Goal: Task Accomplishment & Management: Complete application form

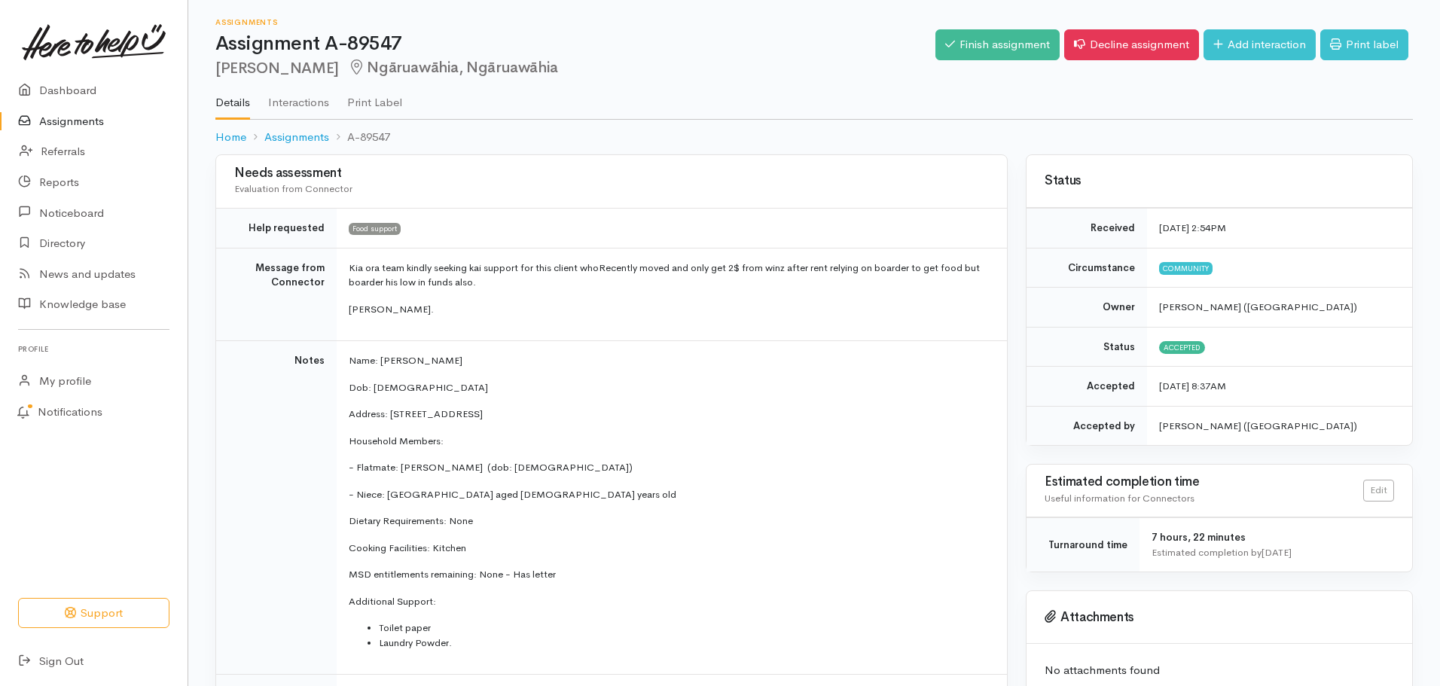
click at [72, 114] on link "Assignments" at bounding box center [93, 121] width 187 height 31
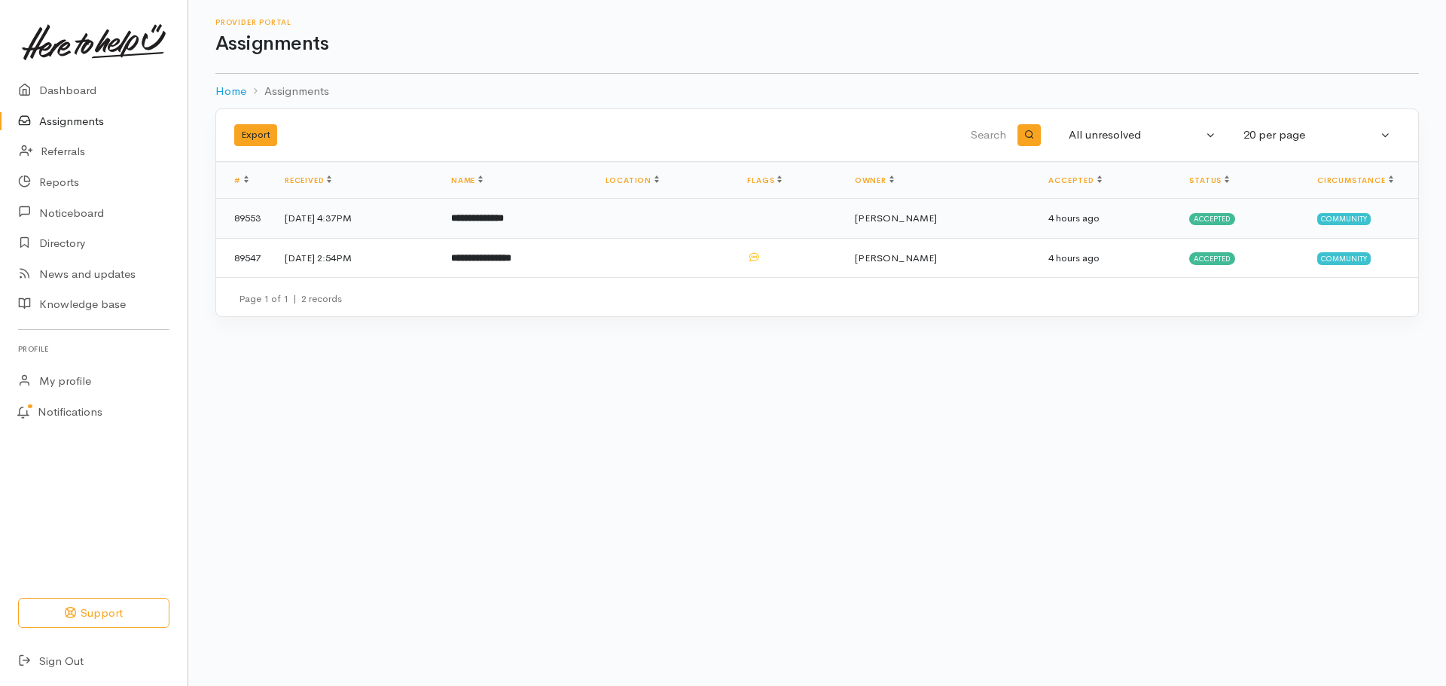
click at [504, 223] on b "**********" at bounding box center [477, 218] width 53 height 10
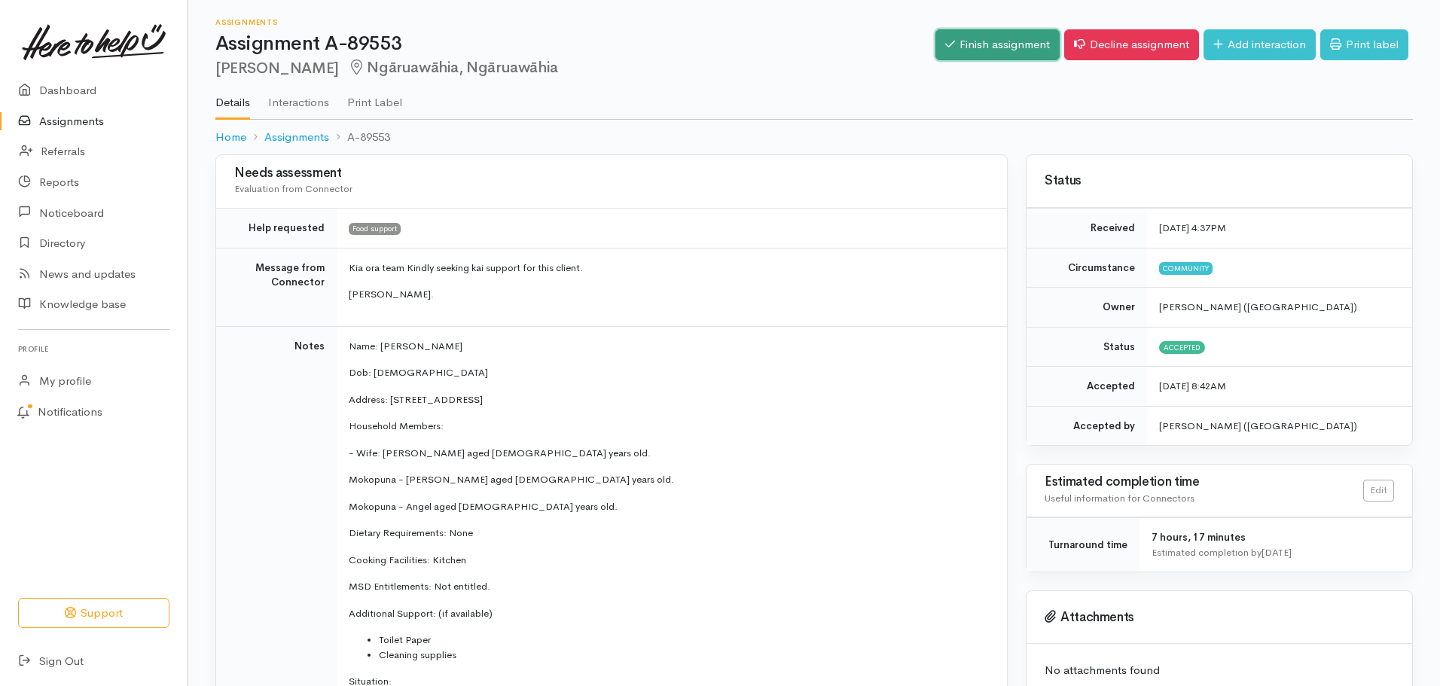
drag, startPoint x: 983, startPoint y: 38, endPoint x: 978, endPoint y: 44, distance: 8.0
click at [985, 38] on link "Finish assignment" at bounding box center [997, 44] width 124 height 31
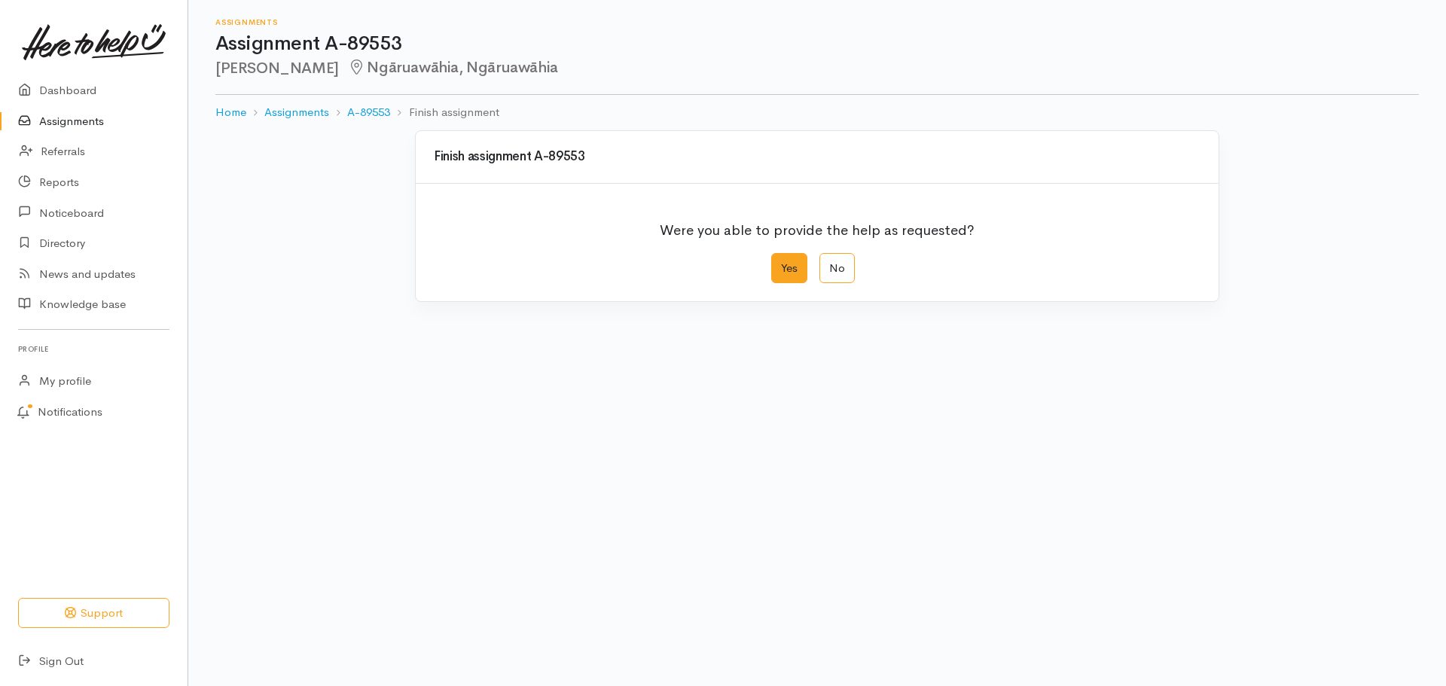
click at [785, 264] on label "Yes" at bounding box center [789, 268] width 36 height 31
click at [781, 263] on input "Yes" at bounding box center [776, 258] width 10 height 10
radio input "true"
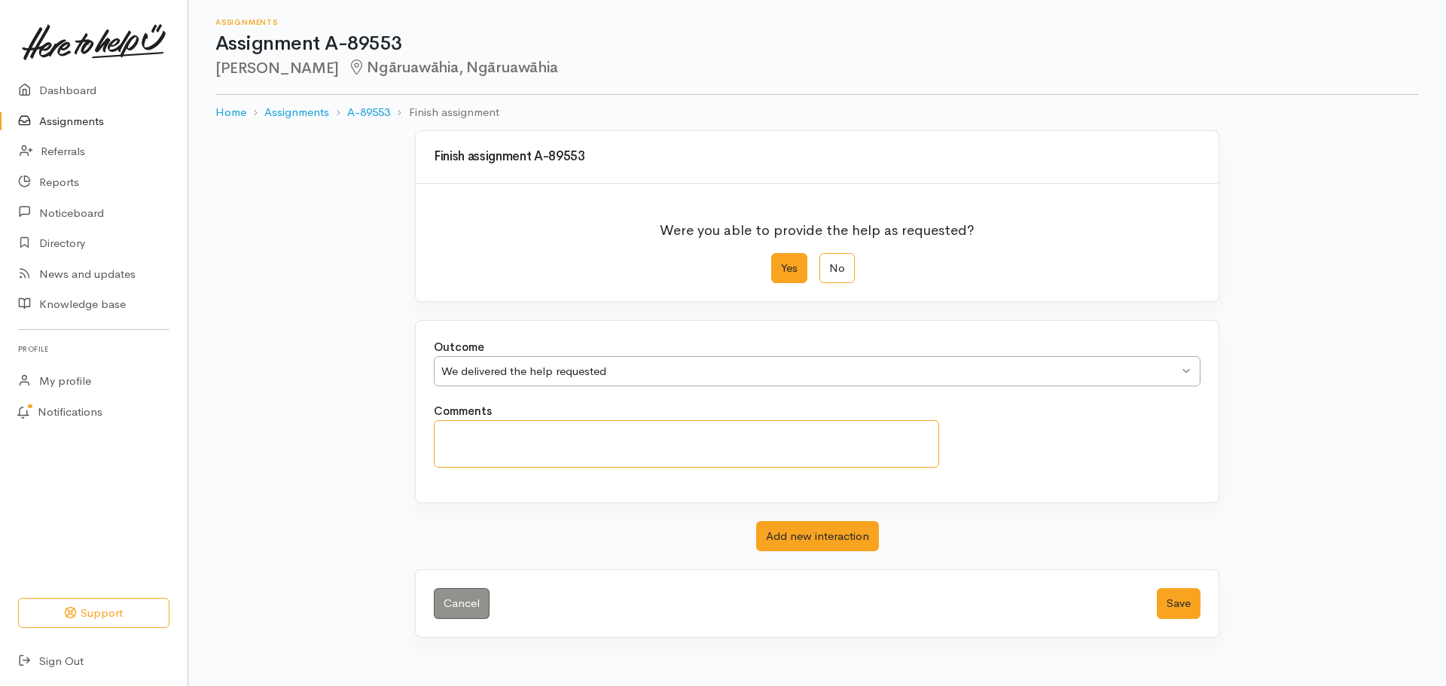
click at [763, 444] on textarea "Comments" at bounding box center [686, 443] width 505 height 47
type textarea "C"
type textarea "Client has collected food parcel."
drag, startPoint x: 1185, startPoint y: 611, endPoint x: 1177, endPoint y: 622, distance: 14.0
click at [1186, 611] on button "Save" at bounding box center [1179, 603] width 44 height 31
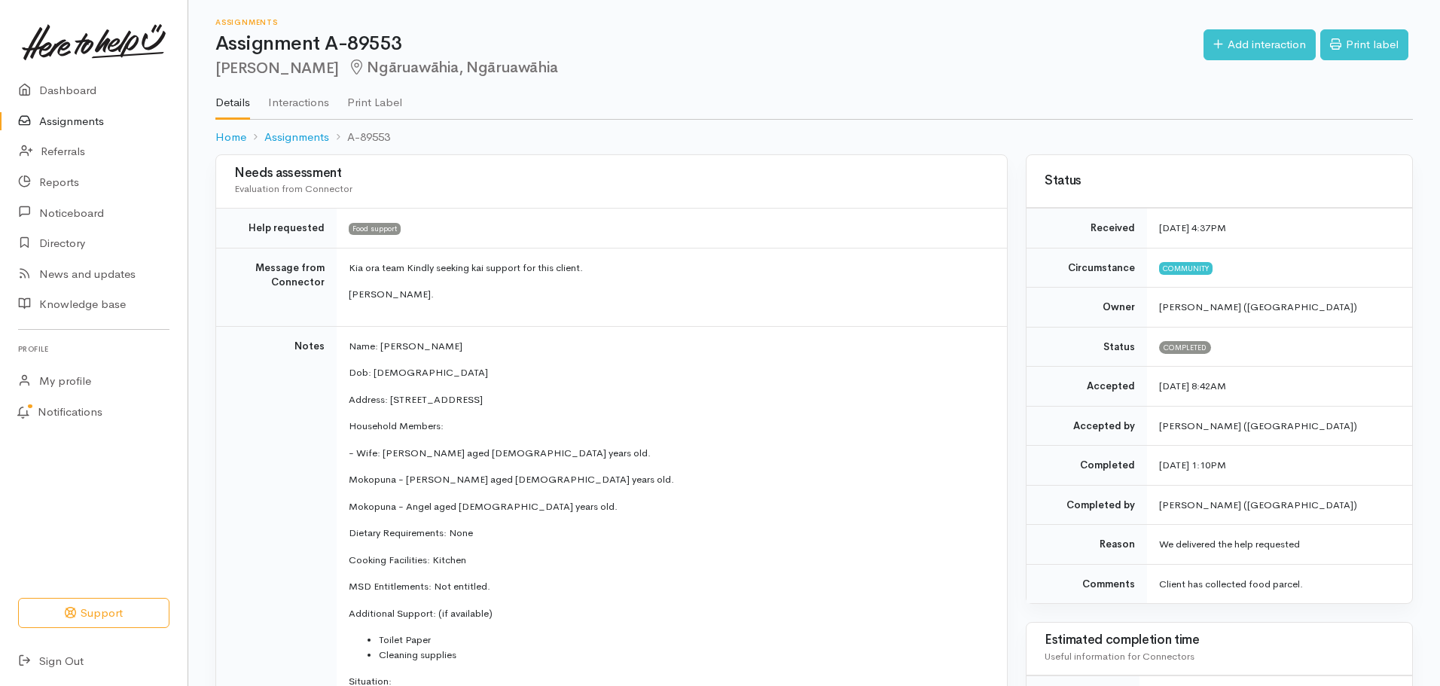
click at [96, 120] on link "Assignments" at bounding box center [93, 121] width 187 height 31
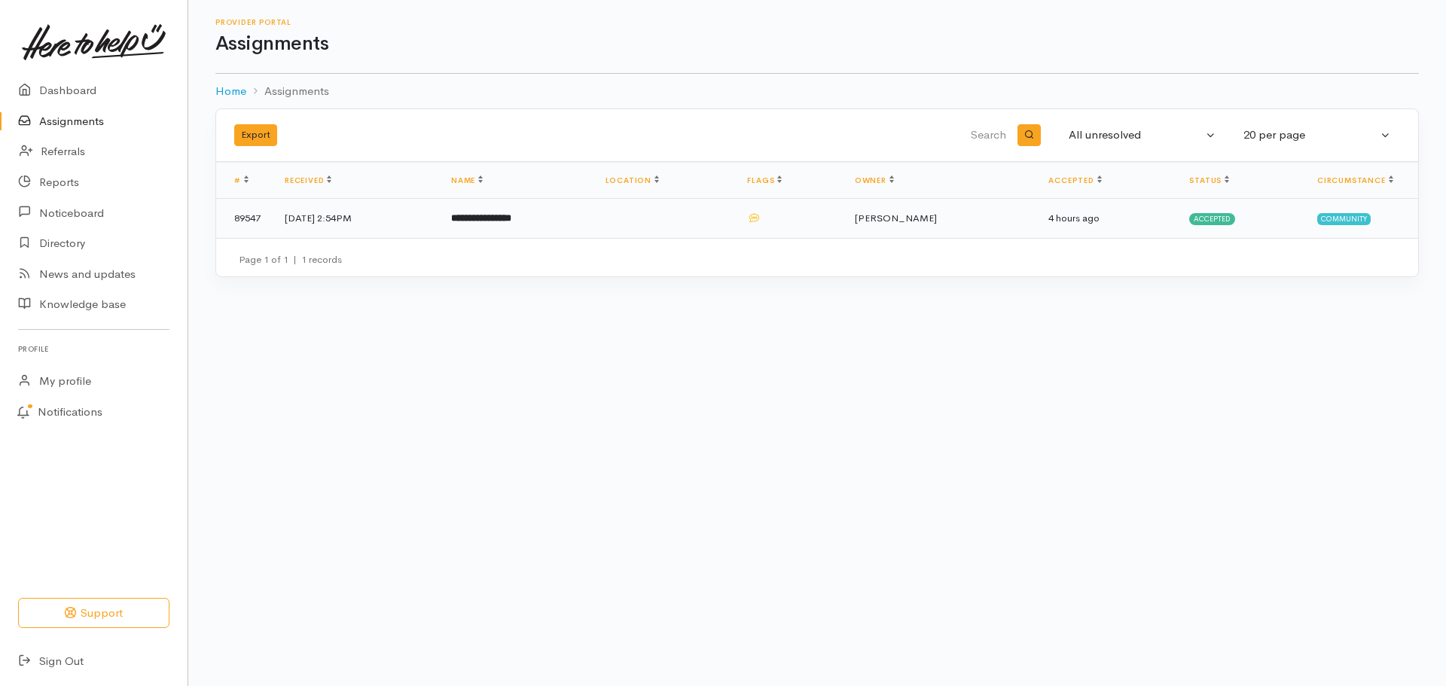
click at [503, 215] on b "**********" at bounding box center [481, 218] width 60 height 10
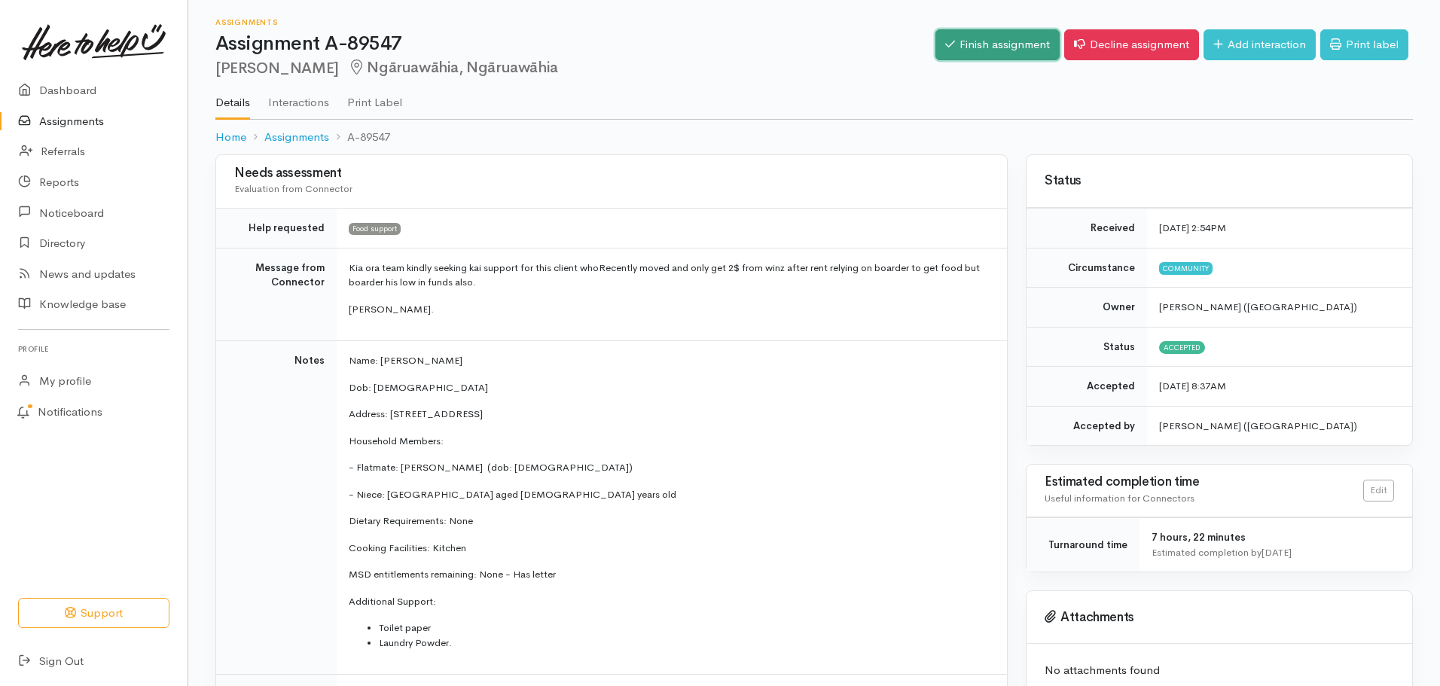
click at [1006, 42] on link "Finish assignment" at bounding box center [997, 44] width 124 height 31
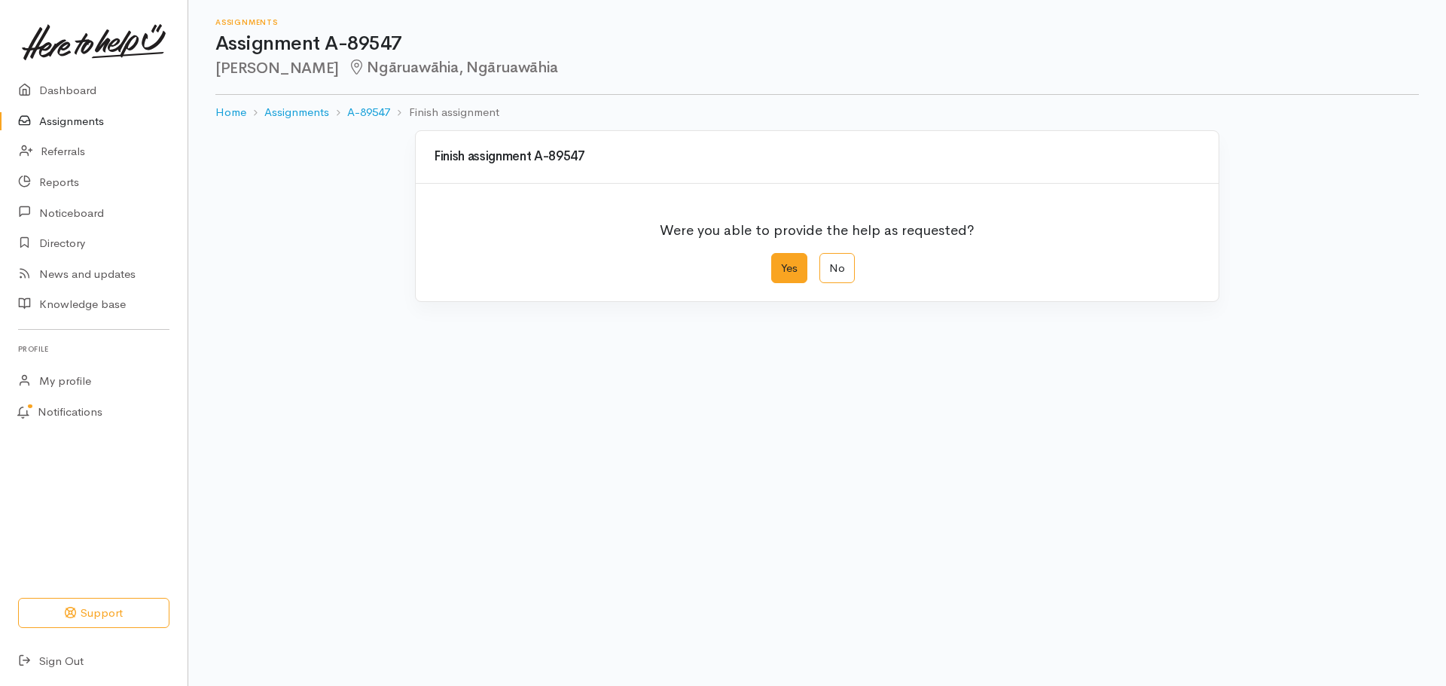
click at [788, 279] on label "Yes" at bounding box center [789, 268] width 36 height 31
click at [781, 263] on input "Yes" at bounding box center [776, 258] width 10 height 10
radio input "true"
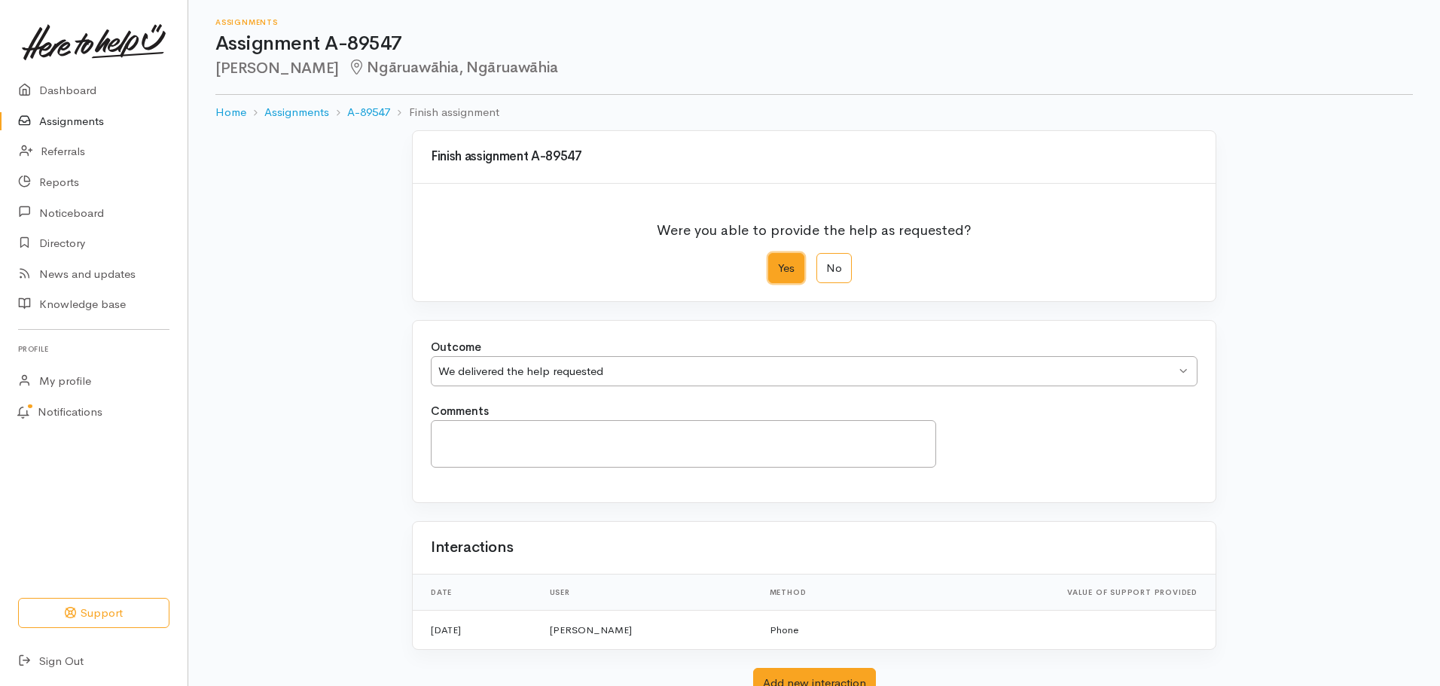
click at [746, 369] on div "We delivered the help requested" at bounding box center [806, 371] width 737 height 17
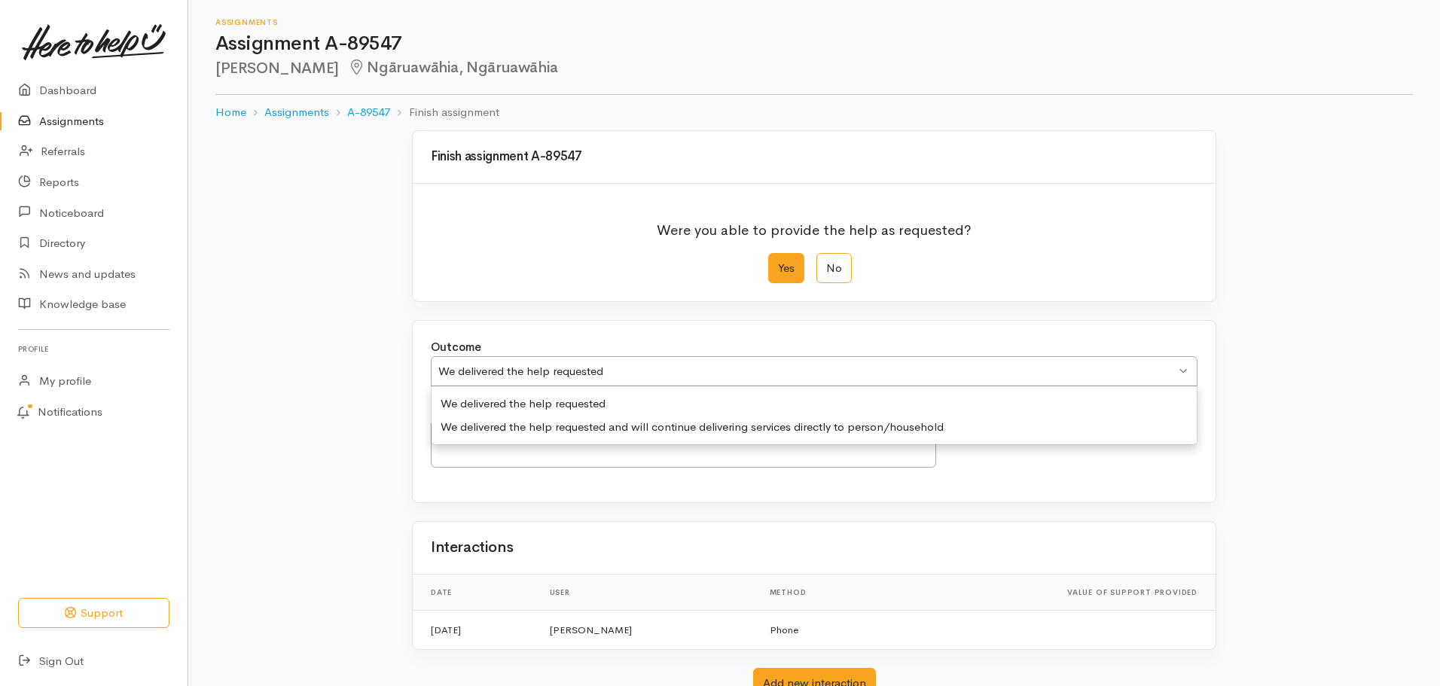
click at [1178, 370] on div "We delivered the help requested We delivered the help requested" at bounding box center [814, 371] width 767 height 31
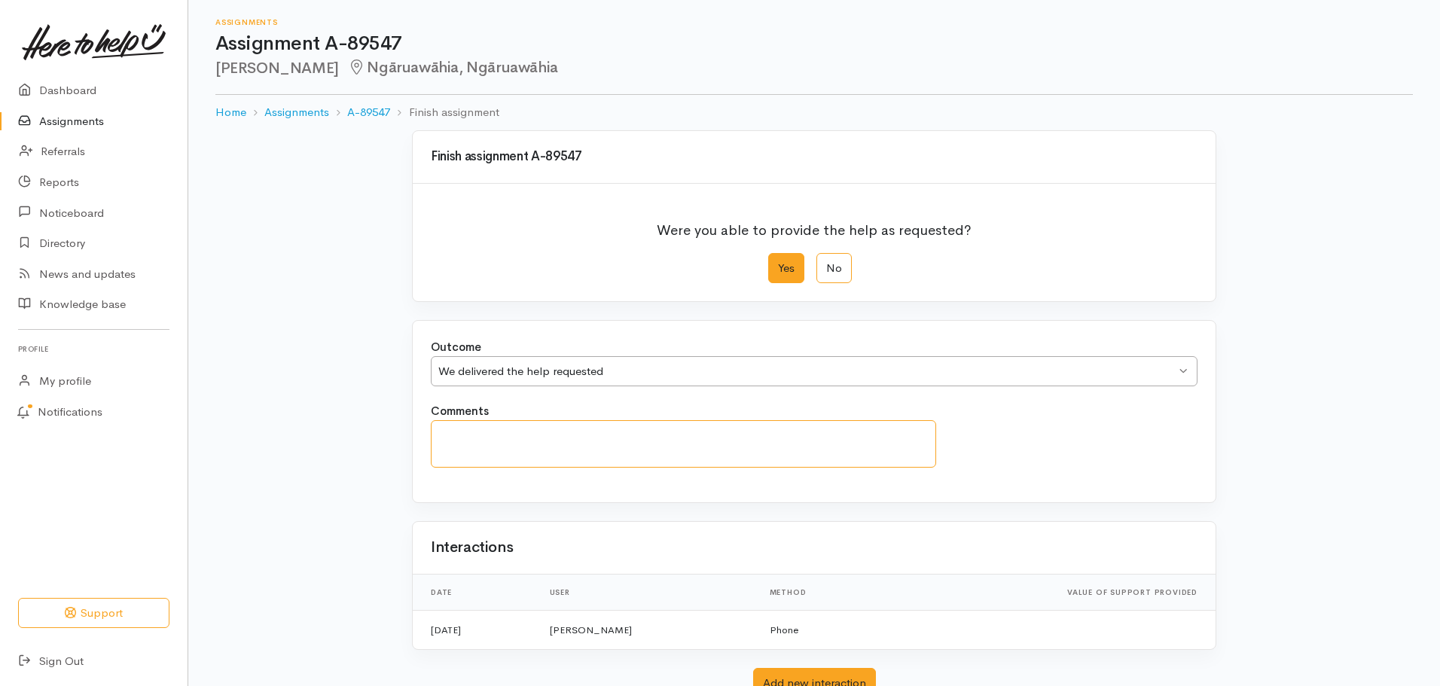
click at [831, 462] on textarea "Comments" at bounding box center [683, 443] width 505 height 47
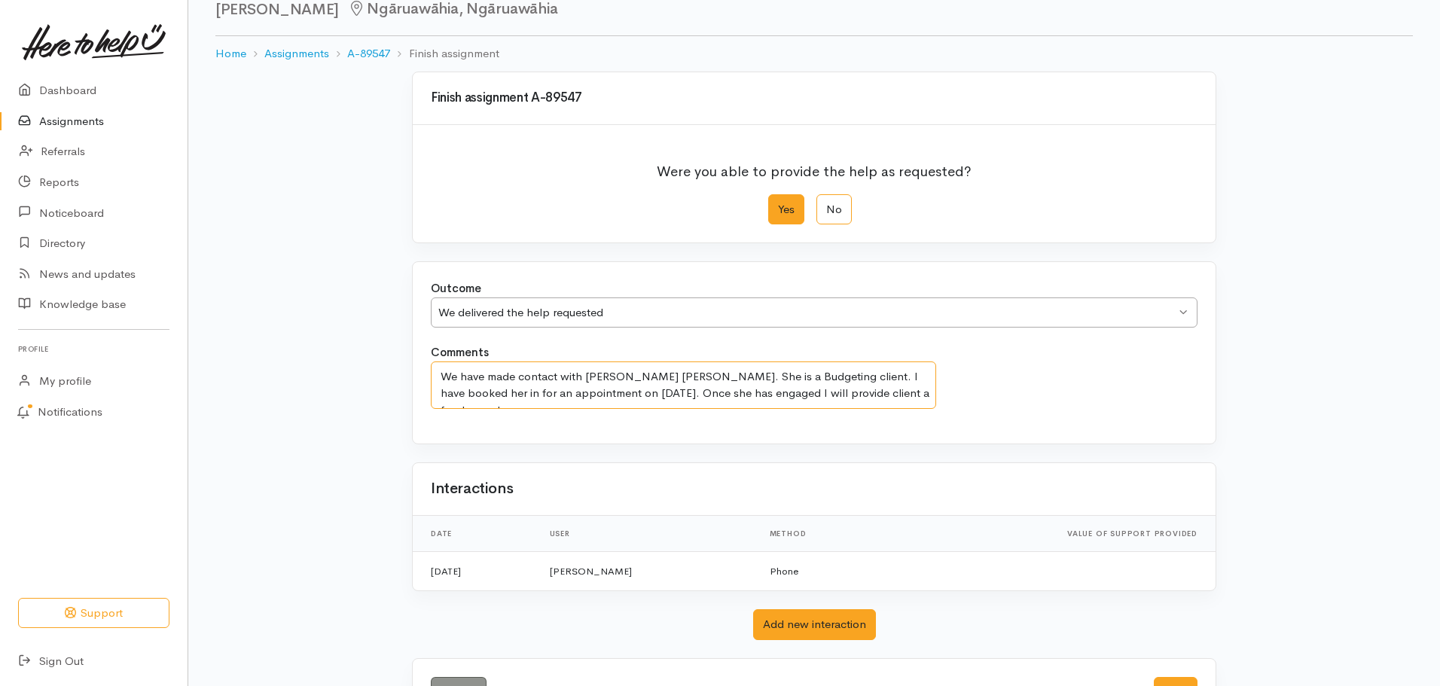
scroll to position [117, 0]
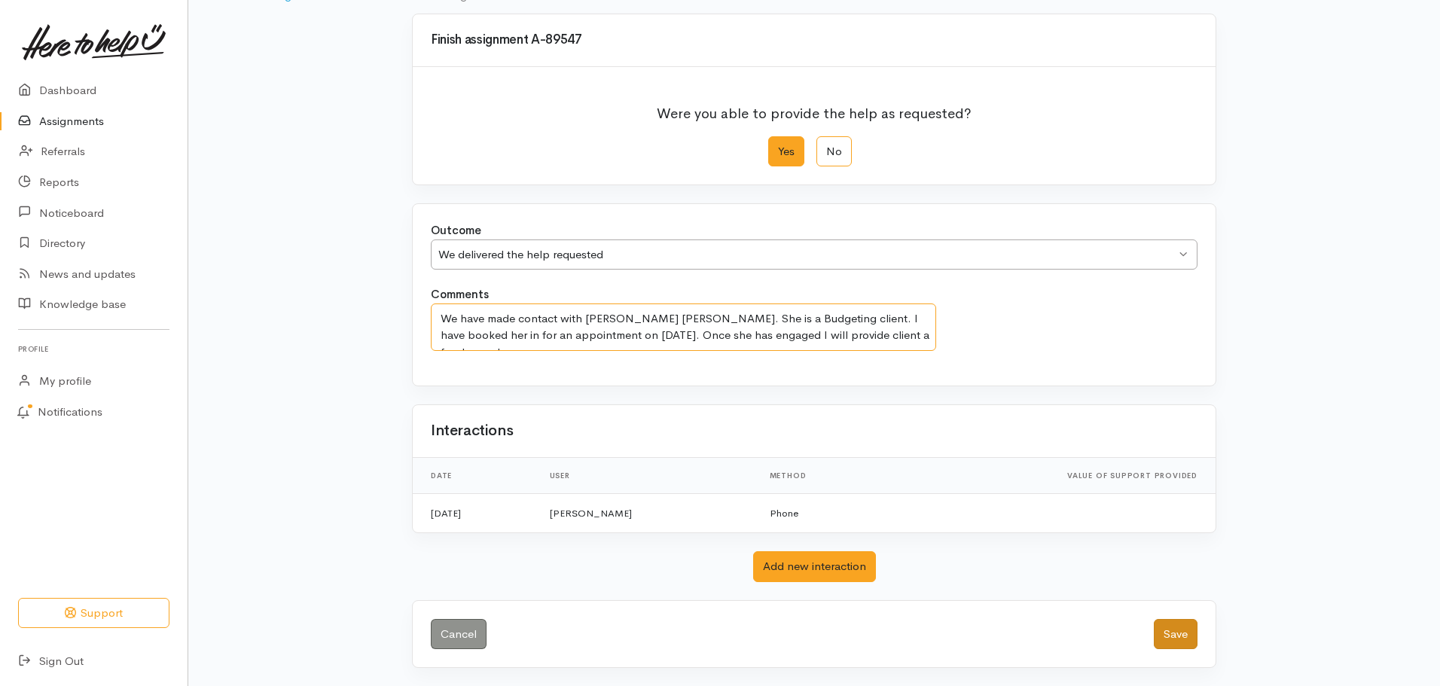
type textarea "We have made contact with [PERSON_NAME] [PERSON_NAME]. She is a Budgeting clien…"
click at [1177, 638] on button "Save" at bounding box center [1176, 634] width 44 height 31
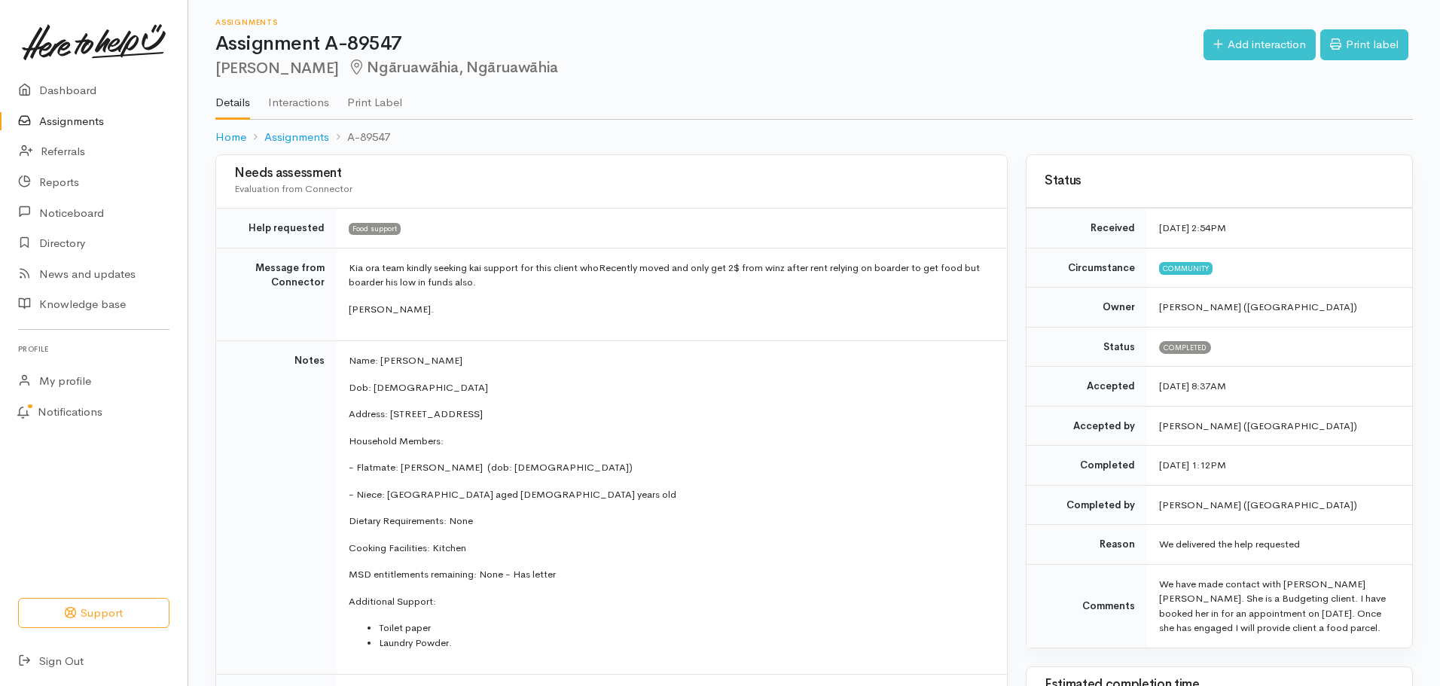
click at [84, 121] on link "Assignments" at bounding box center [93, 121] width 187 height 31
